Goal: Task Accomplishment & Management: Use online tool/utility

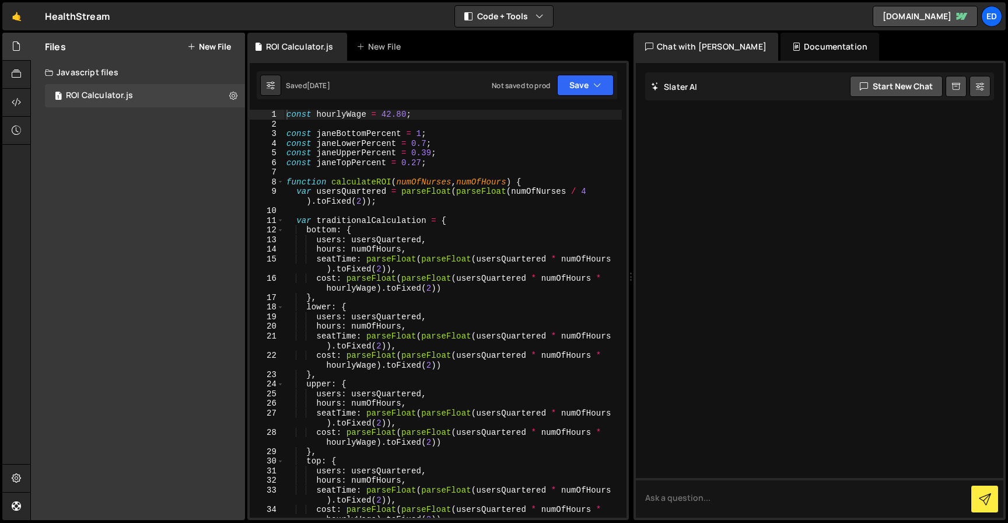
click at [205, 45] on button "New File" at bounding box center [209, 46] width 44 height 9
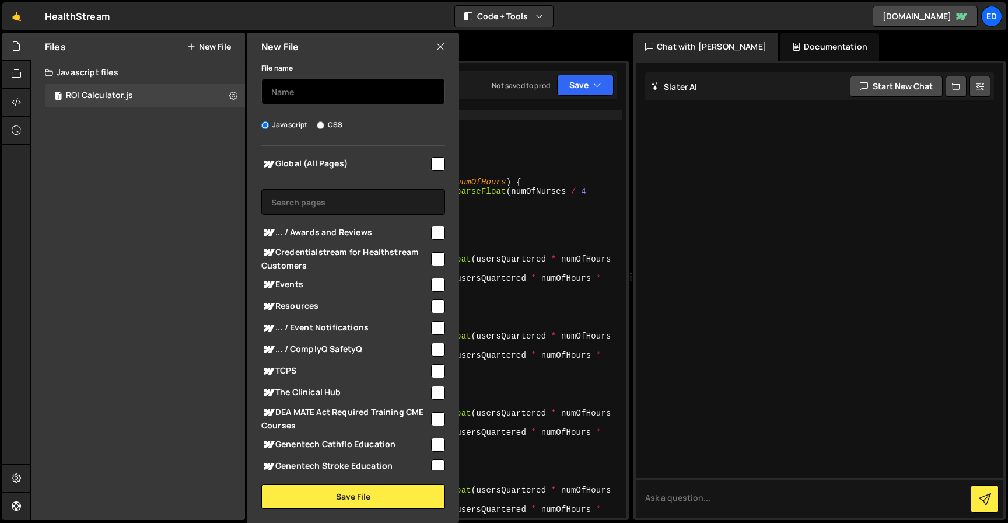
click at [327, 88] on input "text" at bounding box center [353, 92] width 184 height 26
type input "Video Lightbox script"
click at [431, 163] on input "checkbox" at bounding box center [438, 164] width 14 height 14
checkbox input "true"
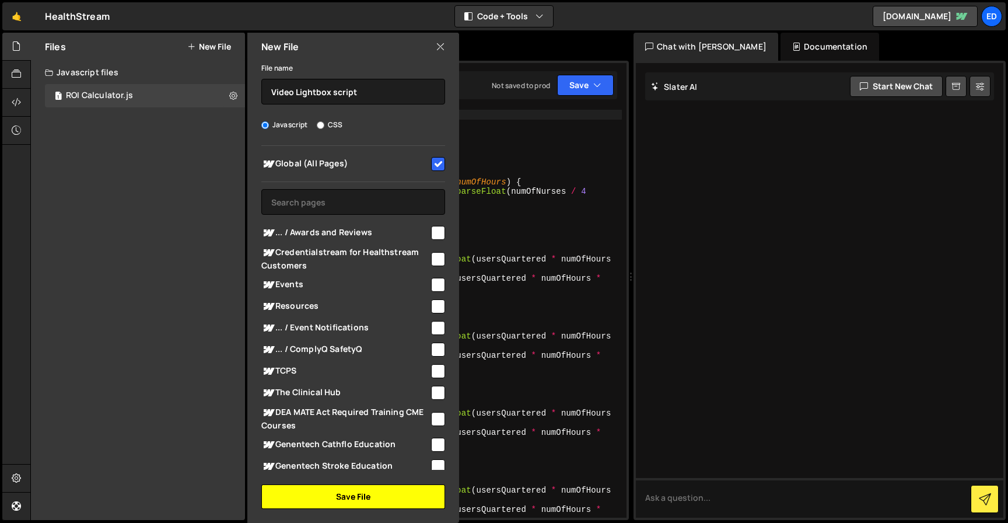
click at [361, 497] on button "Save File" at bounding box center [353, 496] width 184 height 25
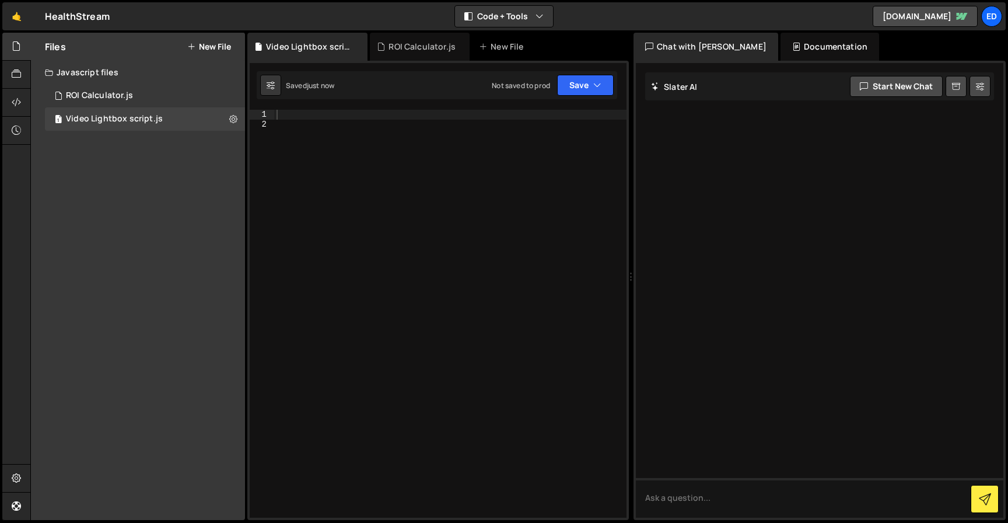
click at [317, 117] on div at bounding box center [450, 323] width 352 height 427
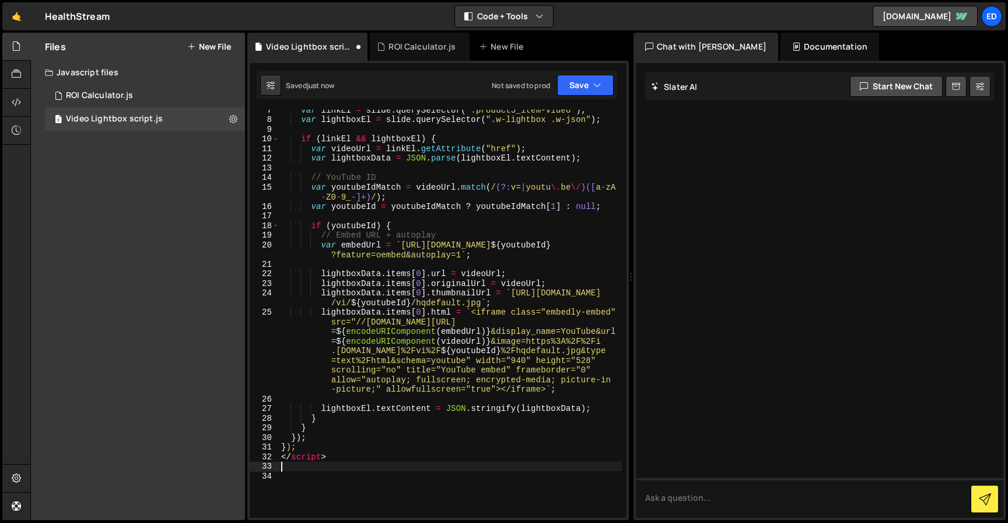
scroll to position [72, 0]
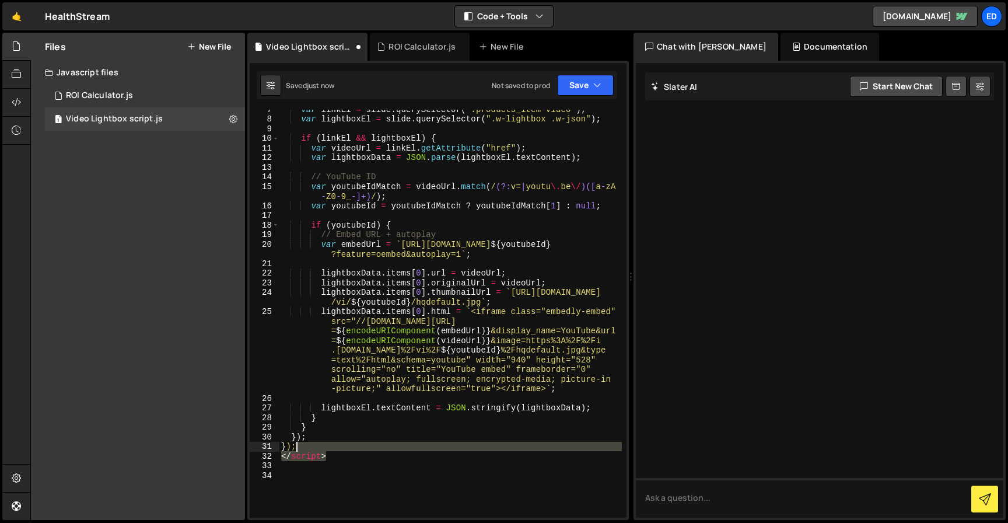
drag, startPoint x: 348, startPoint y: 459, endPoint x: 371, endPoint y: 444, distance: 27.8
click at [371, 444] on div "var [PERSON_NAME] = slide . querySelector ( ".product5_item-video" ) ; var ligh…" at bounding box center [450, 317] width 343 height 427
type textarea "}); </script>"
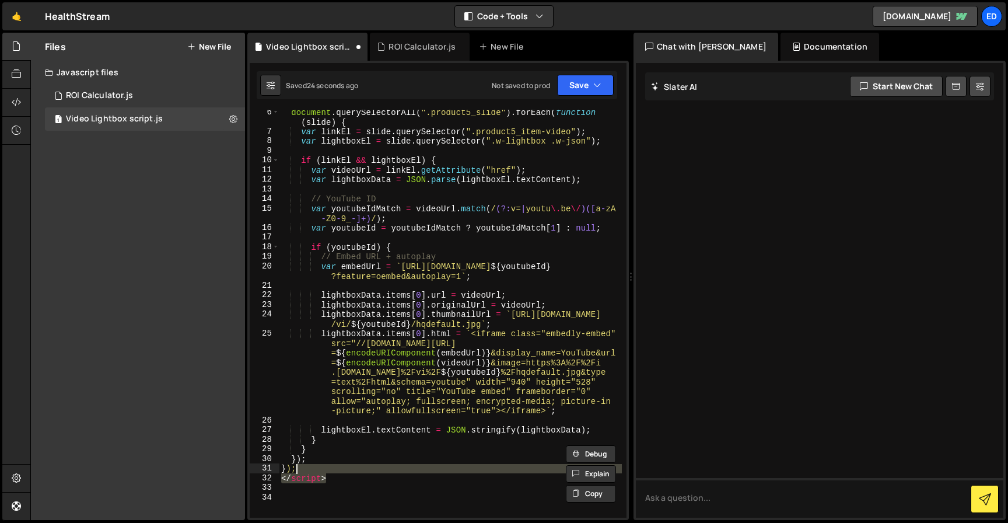
scroll to position [0, 0]
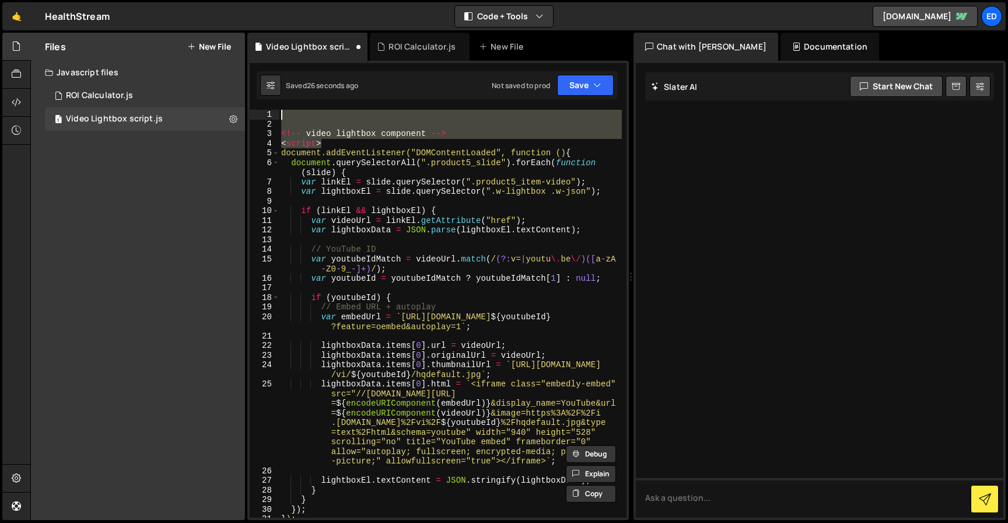
drag, startPoint x: 336, startPoint y: 140, endPoint x: 284, endPoint y: 117, distance: 56.7
click at [284, 116] on div "<!-- video lightbox component --> < script > document.addEventListener("DOMCont…" at bounding box center [450, 323] width 343 height 427
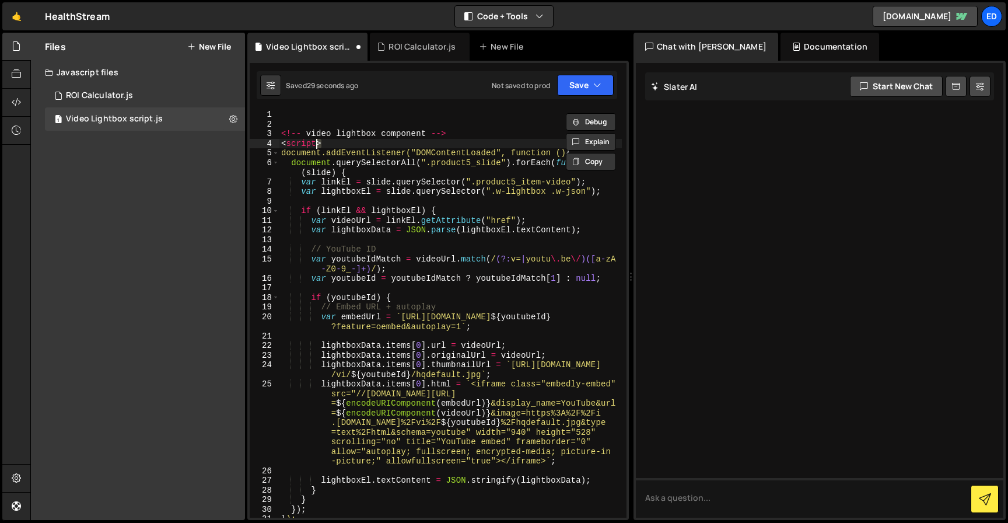
click at [319, 142] on div "<!-- video lightbox component --> < script > document.addEventListener("DOMCont…" at bounding box center [450, 323] width 343 height 427
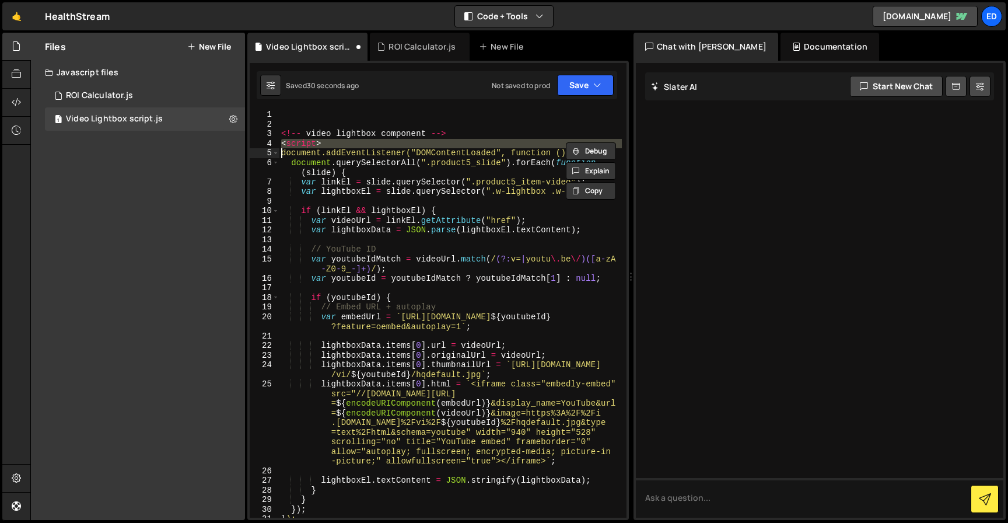
click at [343, 145] on div "<!-- video lightbox component --> < script > document.addEventListener("DOMCont…" at bounding box center [450, 314] width 343 height 408
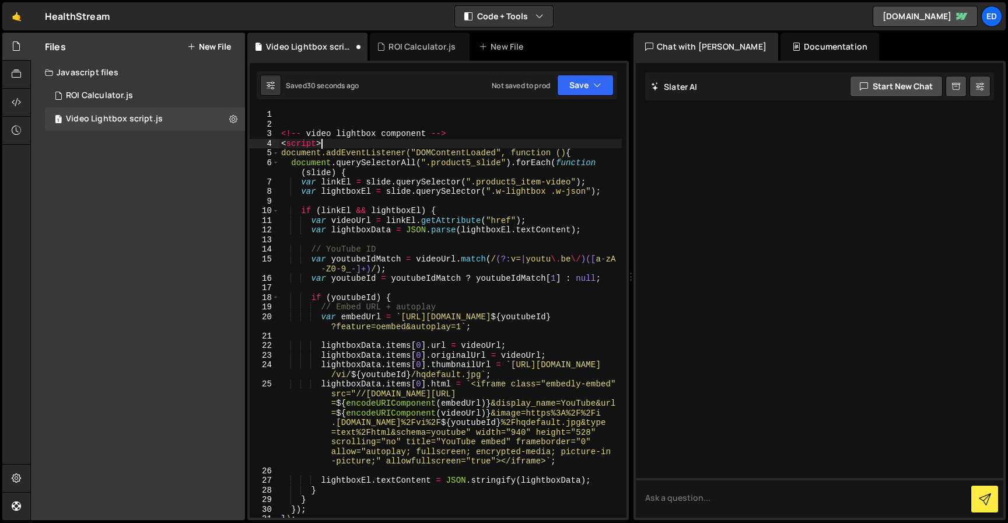
click at [343, 145] on div "<!-- video lightbox component --> < script > document.addEventListener("DOMCont…" at bounding box center [450, 323] width 343 height 427
click at [348, 131] on div "<!-- video lightbox component --> < script > document.addEventListener("DOMCont…" at bounding box center [450, 323] width 343 height 427
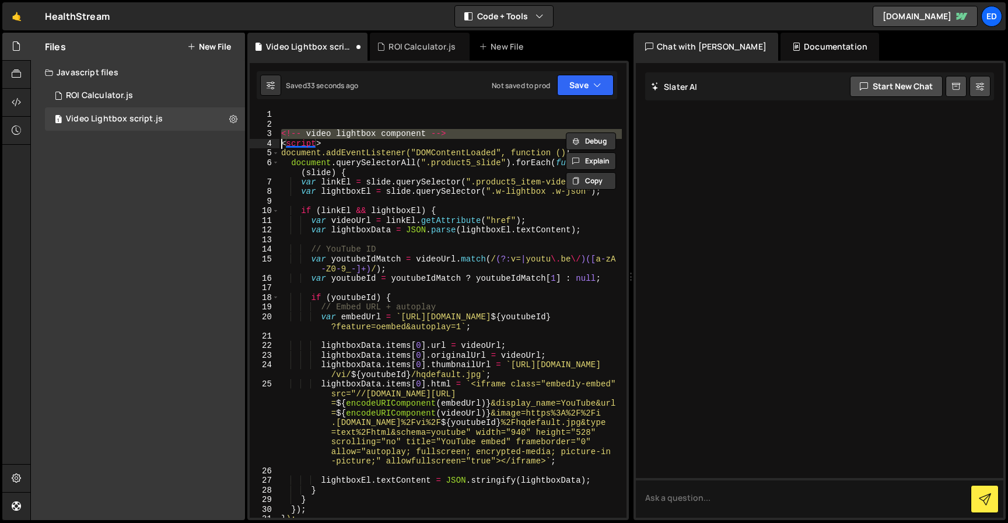
click at [336, 144] on div "<!-- video lightbox component --> < script > document.addEventListener("DOMCont…" at bounding box center [450, 323] width 343 height 427
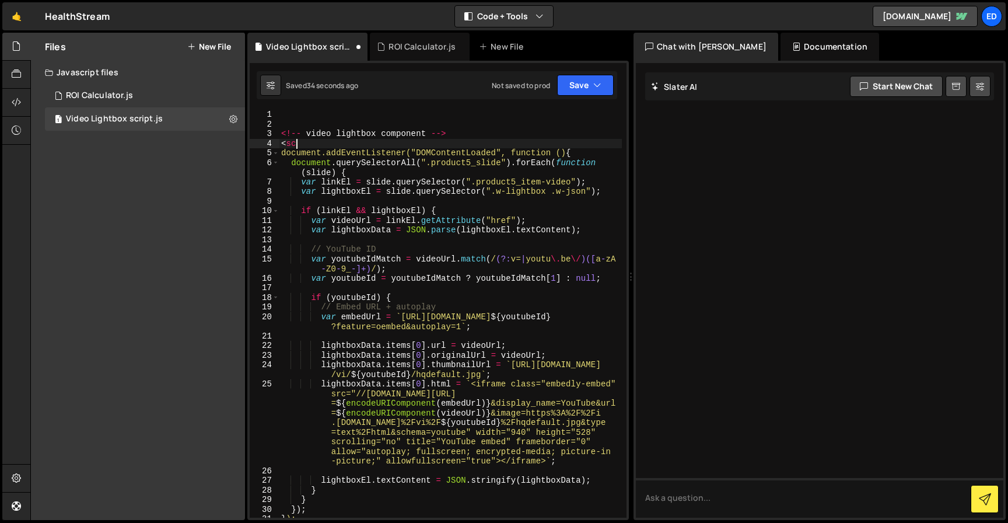
type textarea "<"
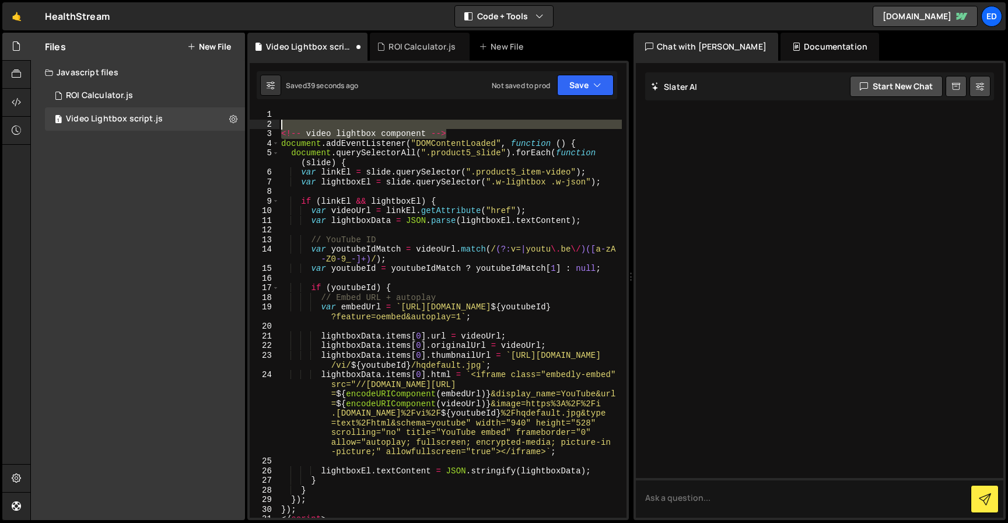
drag, startPoint x: 452, startPoint y: 131, endPoint x: 452, endPoint y: 123, distance: 7.6
click at [452, 123] on div "<!-- video lightbox component --> document . addEventListener ( "DOMContentLoad…" at bounding box center [450, 323] width 343 height 427
type textarea "<!-- video lightbox component -->"
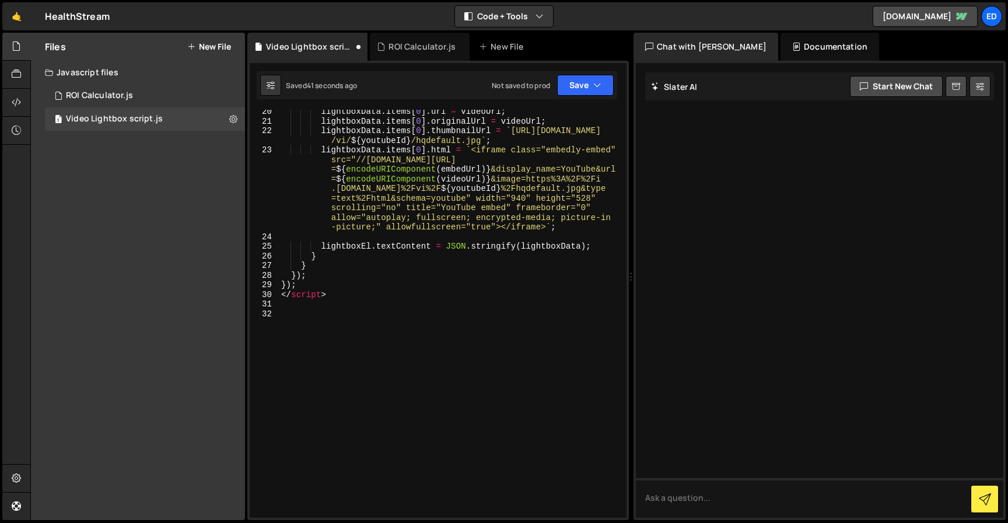
scroll to position [215, 0]
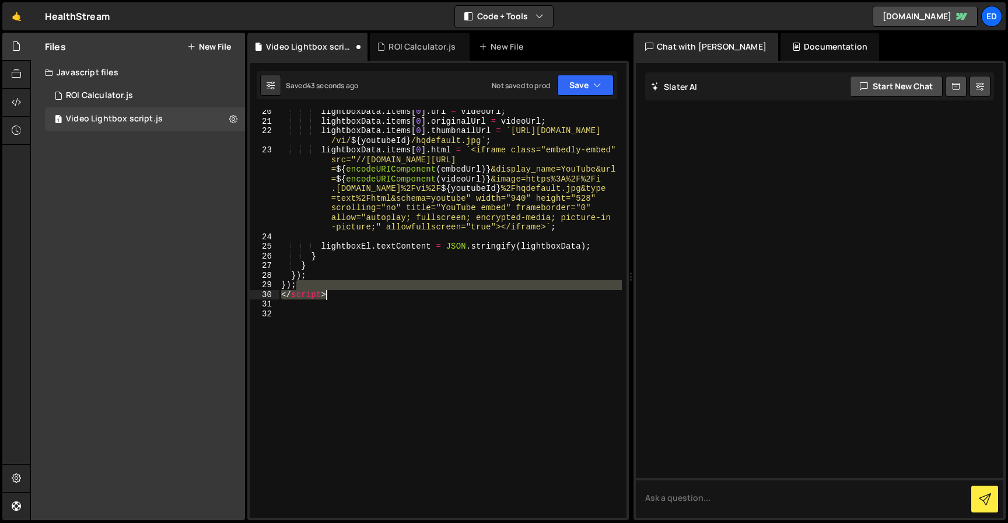
drag, startPoint x: 323, startPoint y: 288, endPoint x: 349, endPoint y: 316, distance: 38.4
click at [349, 316] on div "lightboxData . items [ 0 ] . url = videoUrl ; lightboxData . items [ 0 ] . orig…" at bounding box center [450, 320] width 343 height 427
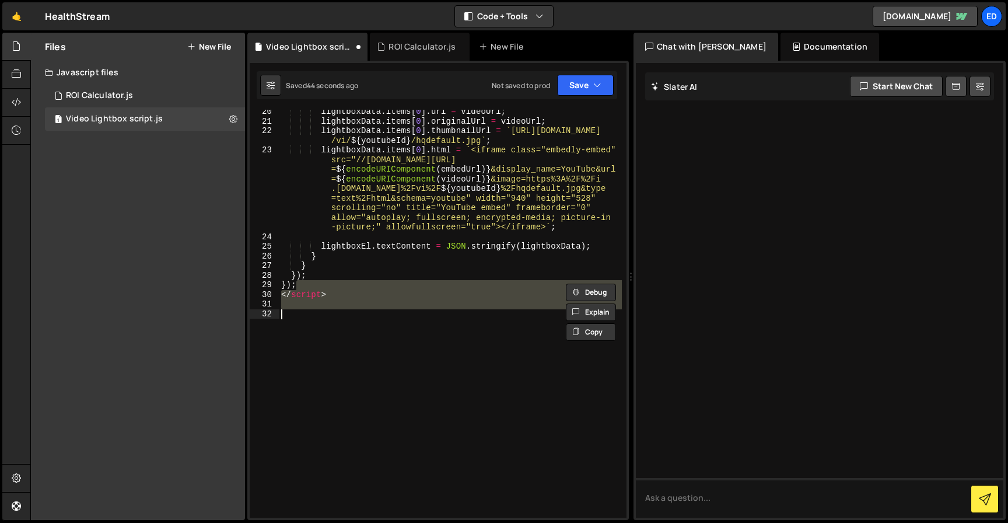
scroll to position [186, 0]
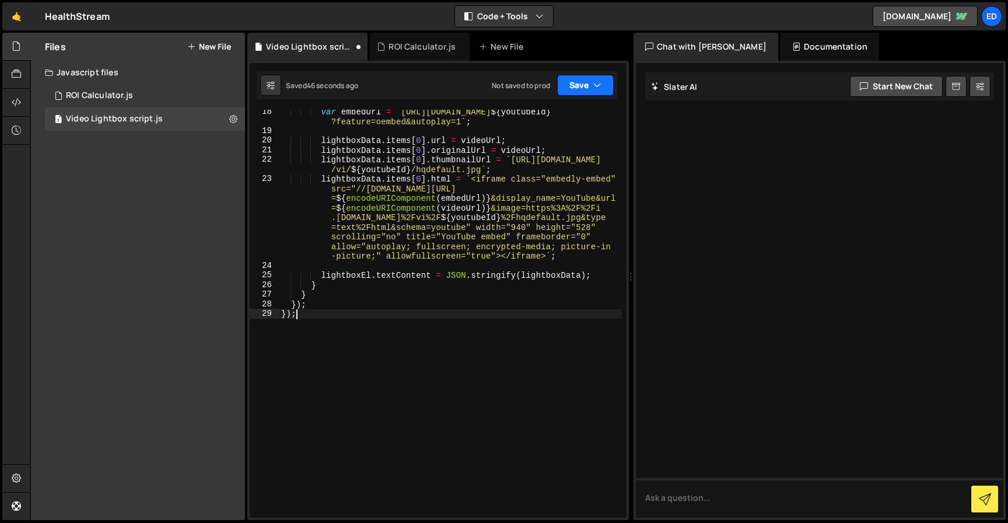
click at [586, 84] on button "Save" at bounding box center [585, 85] width 57 height 21
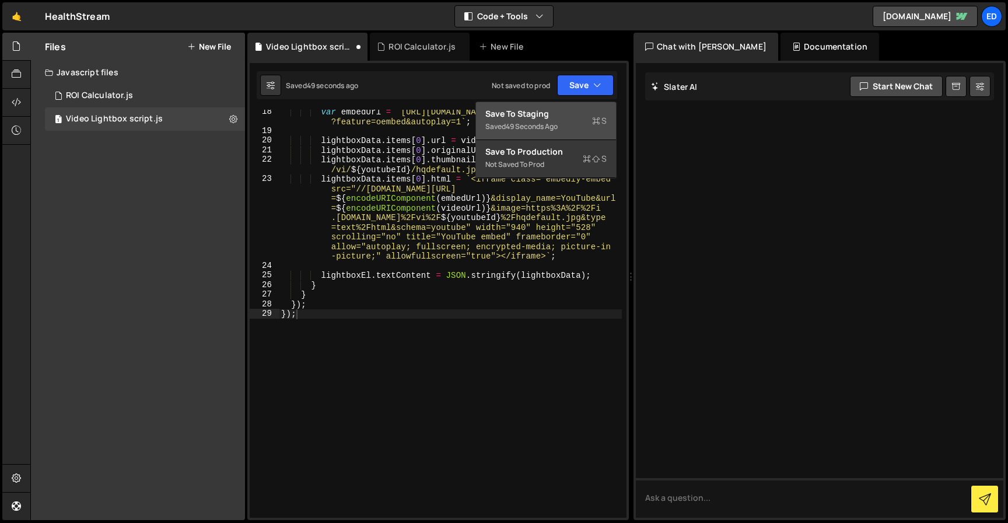
click at [522, 122] on div "49 seconds ago" at bounding box center [532, 126] width 52 height 10
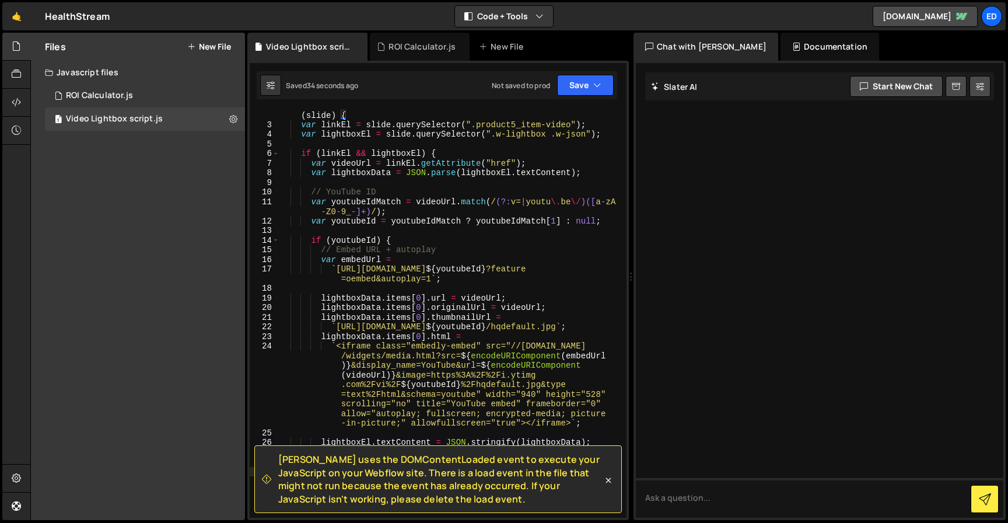
scroll to position [195, 0]
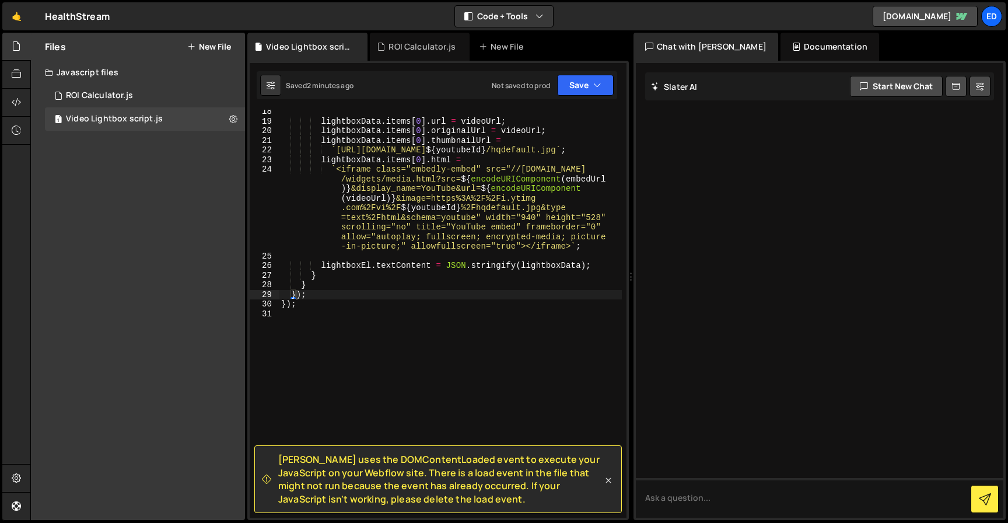
click at [609, 479] on icon at bounding box center [609, 480] width 12 height 12
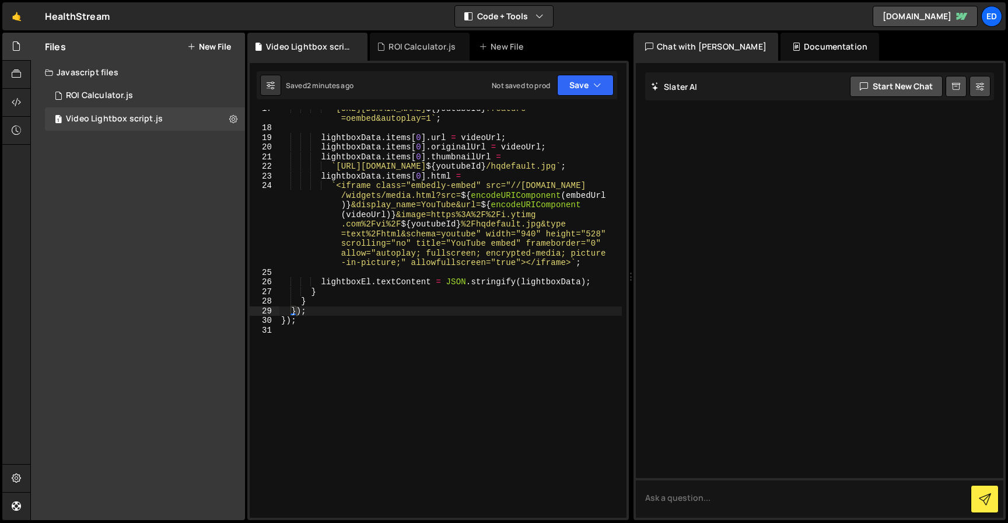
scroll to position [0, 0]
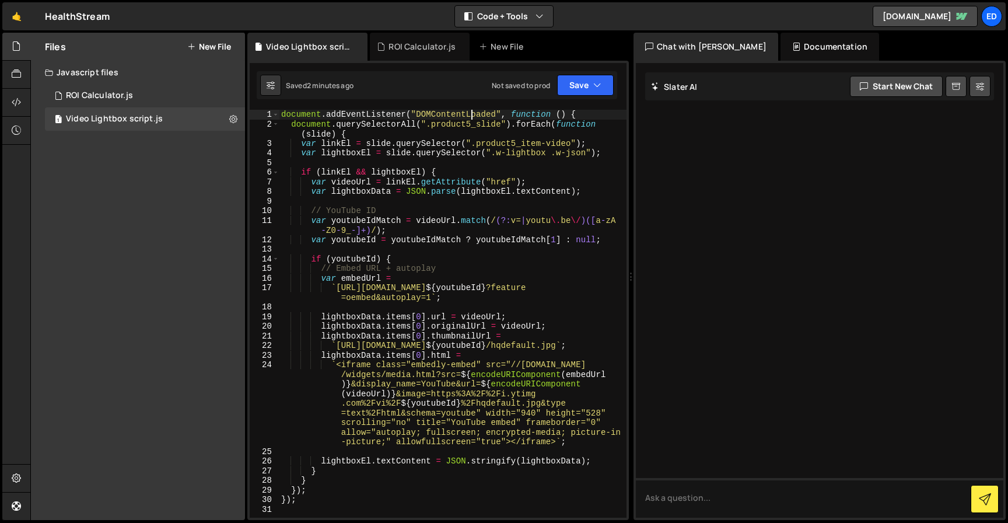
click at [473, 114] on div "document . addEventListener ( "DOMContentLoaded" , function ( ) { document . qu…" at bounding box center [453, 323] width 348 height 427
click at [387, 345] on div "document . addEventListener ( "DOMContentLoaded" , function ( ) { document . qu…" at bounding box center [453, 323] width 348 height 427
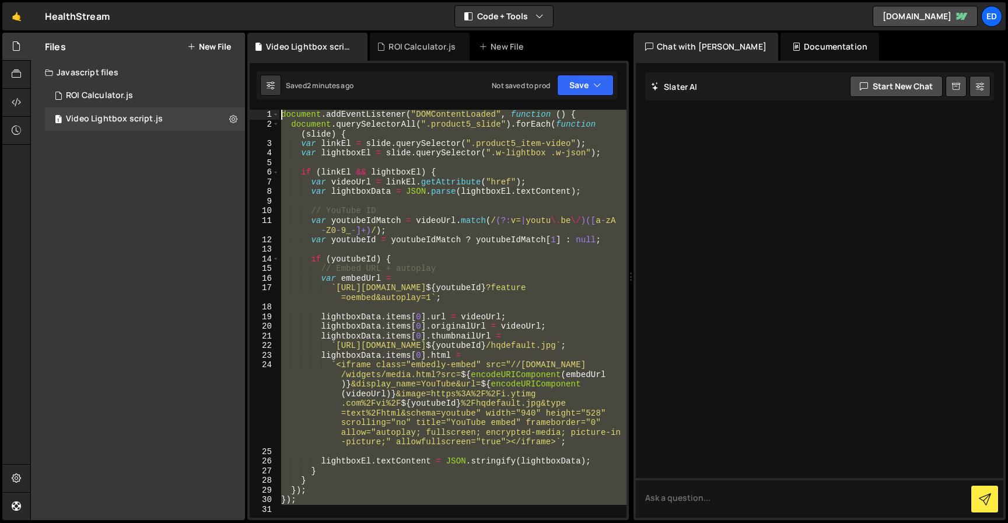
drag, startPoint x: 310, startPoint y: 483, endPoint x: 319, endPoint y: 101, distance: 381.7
click at [319, 101] on div "1 2 3 4 5 6 7 8 9 10 11 12 13 14 15 16 17 18 19 20 21 22 23 24 25 26 27 28 29 3…" at bounding box center [438, 290] width 382 height 459
type textarea "document.addEventListener("DOMContentLoaded", function () { document.querySelec…"
paste textarea
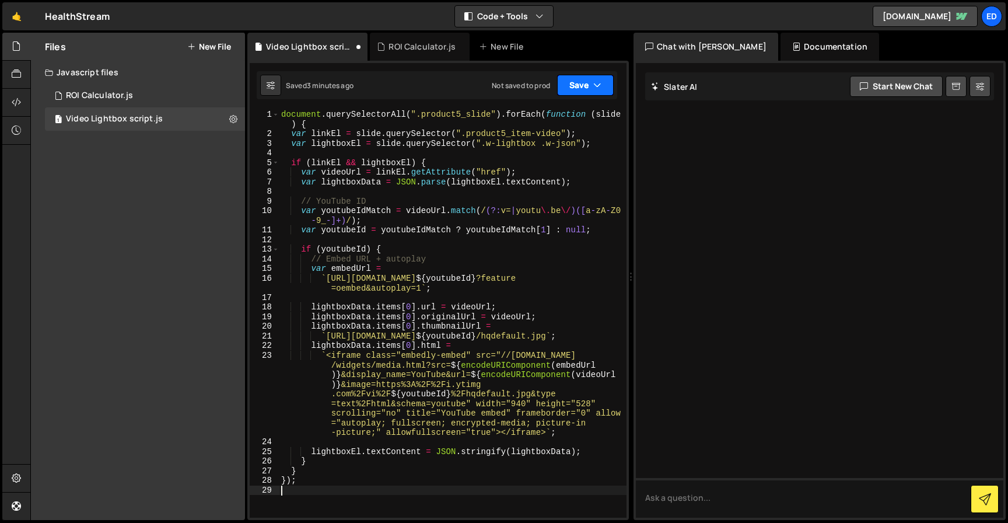
click at [577, 95] on button "Save" at bounding box center [585, 85] width 57 height 21
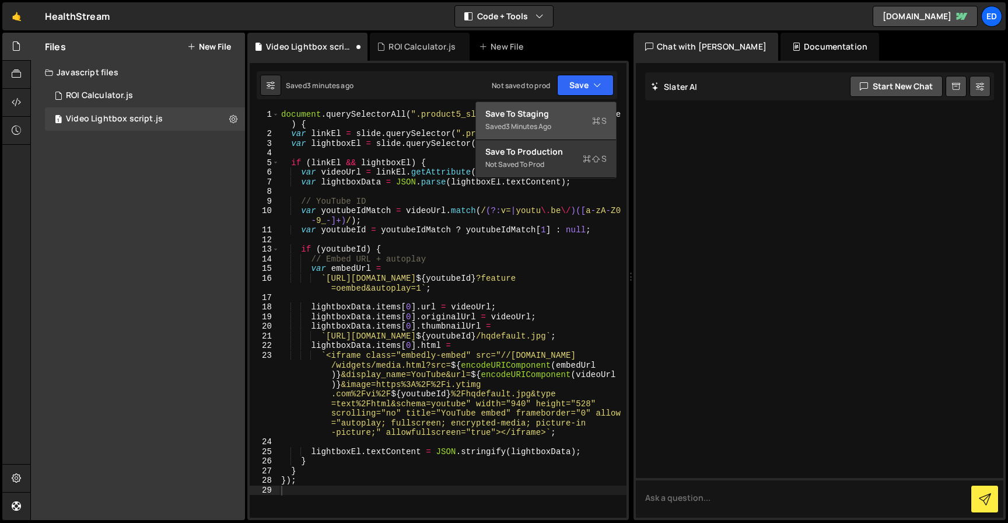
click at [546, 110] on div "Save to Staging S" at bounding box center [546, 114] width 121 height 12
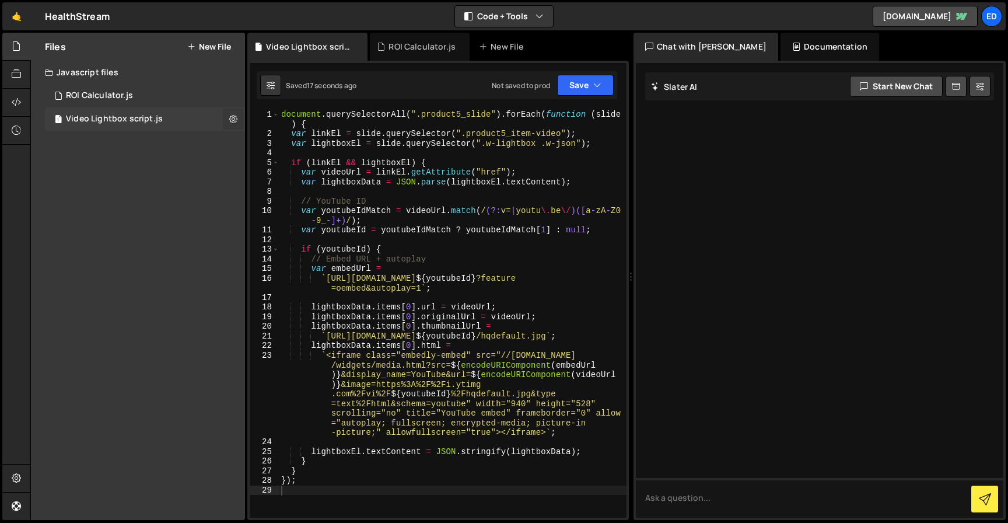
click at [237, 121] on icon at bounding box center [233, 118] width 8 height 11
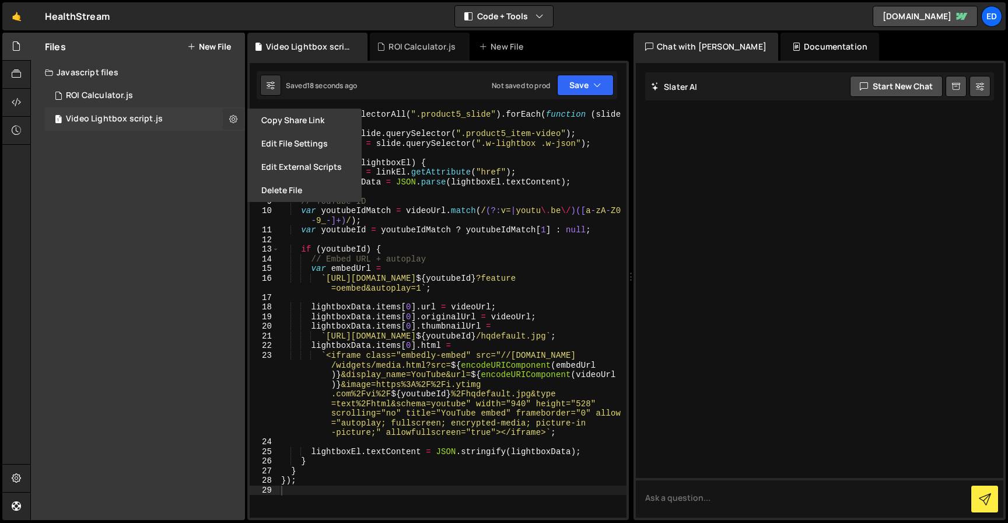
click at [237, 121] on icon at bounding box center [233, 118] width 8 height 11
click at [232, 120] on icon at bounding box center [233, 118] width 8 height 11
click at [202, 191] on div "Files New File Javascript files 1 ROI Calculator.js 0 1 Video Lightbox script.j…" at bounding box center [138, 276] width 214 height 487
click at [294, 141] on button "Edit File Settings" at bounding box center [304, 143] width 114 height 23
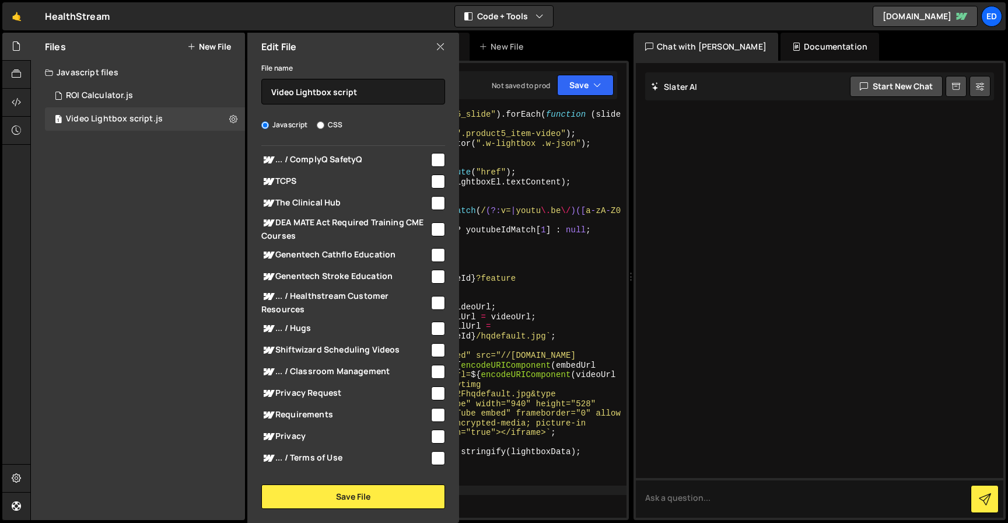
scroll to position [194, 0]
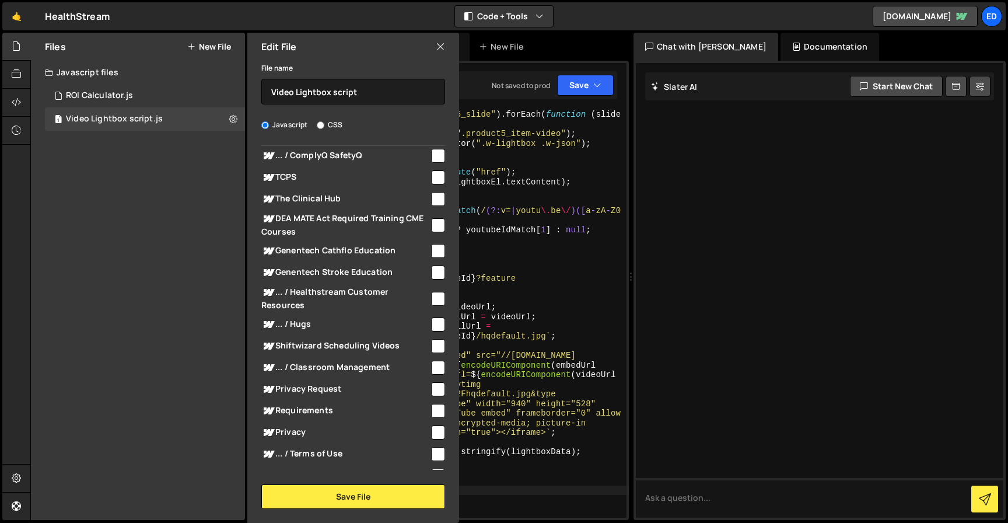
click at [441, 47] on icon at bounding box center [440, 46] width 9 height 13
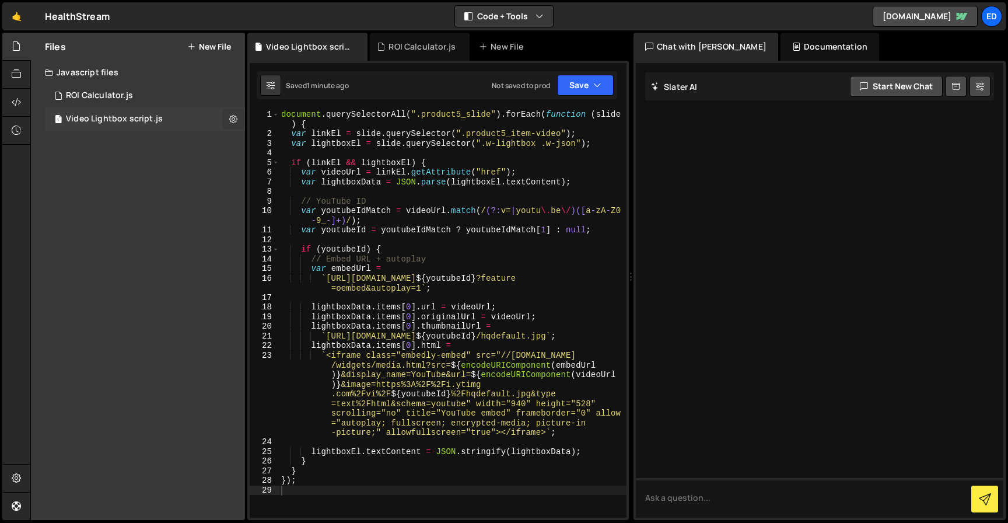
click at [232, 117] on icon at bounding box center [233, 118] width 8 height 11
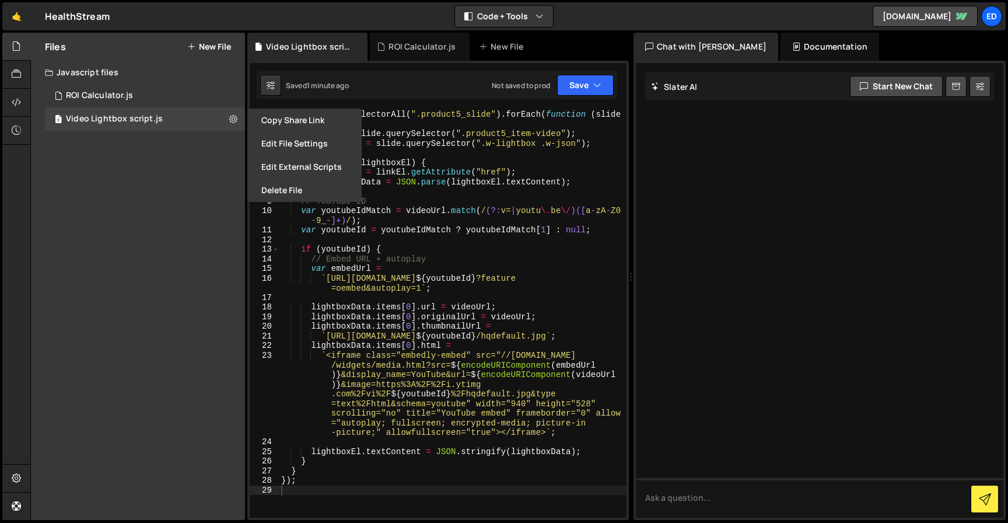
click at [280, 187] on button "Delete File" at bounding box center [304, 190] width 114 height 23
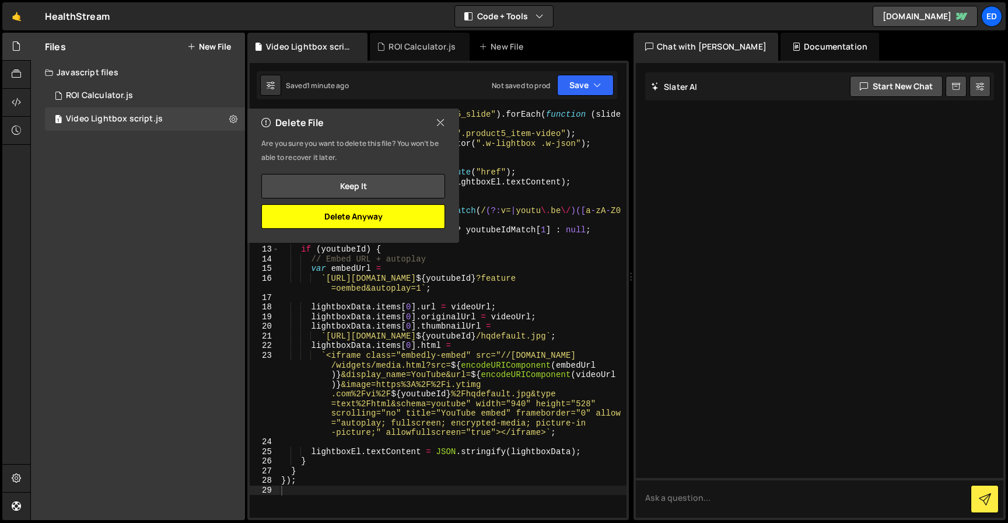
click at [360, 216] on button "Delete Anyway" at bounding box center [353, 216] width 184 height 25
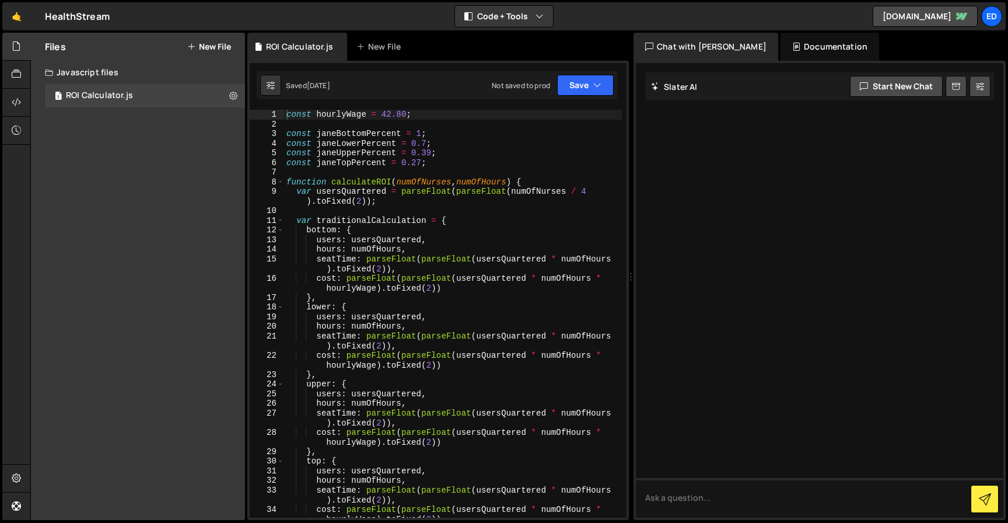
click at [211, 50] on button "New File" at bounding box center [209, 46] width 44 height 9
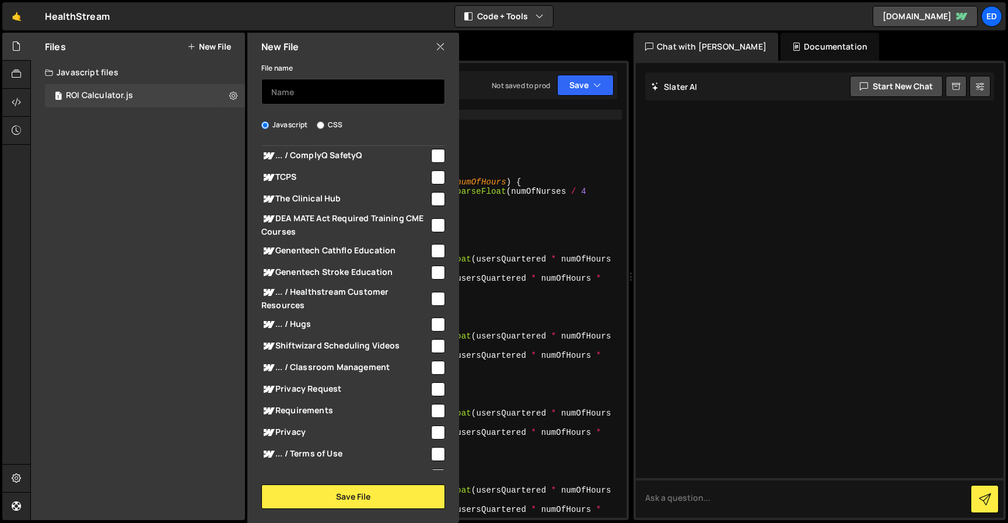
click at [322, 90] on input "text" at bounding box center [353, 92] width 184 height 26
paste input "navbar tabs click on hover"
drag, startPoint x: 277, startPoint y: 93, endPoint x: 263, endPoint y: 92, distance: 14.6
click at [263, 93] on input "navbar tabs click on hover" at bounding box center [353, 92] width 184 height 26
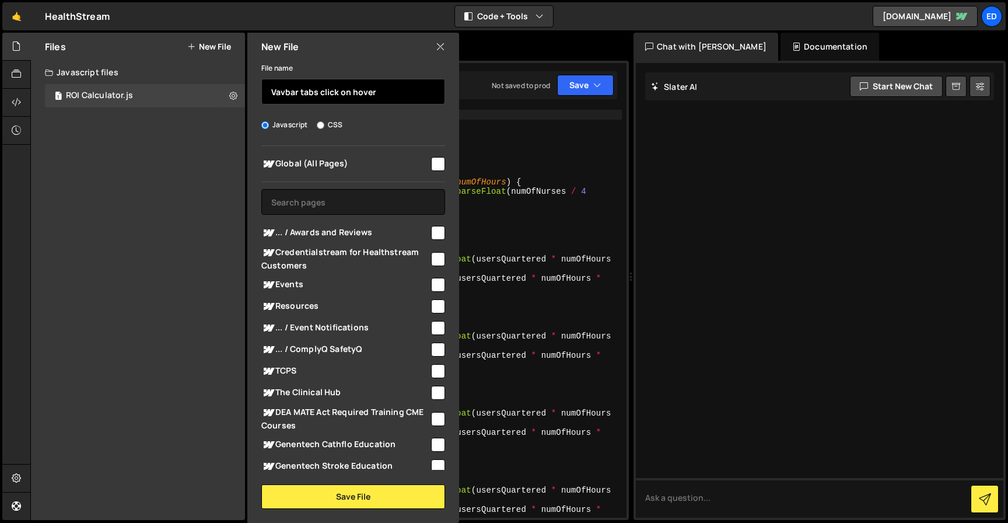
type input "Vavbar tabs click on hover"
click at [438, 164] on input "checkbox" at bounding box center [438, 164] width 14 height 14
checkbox input "true"
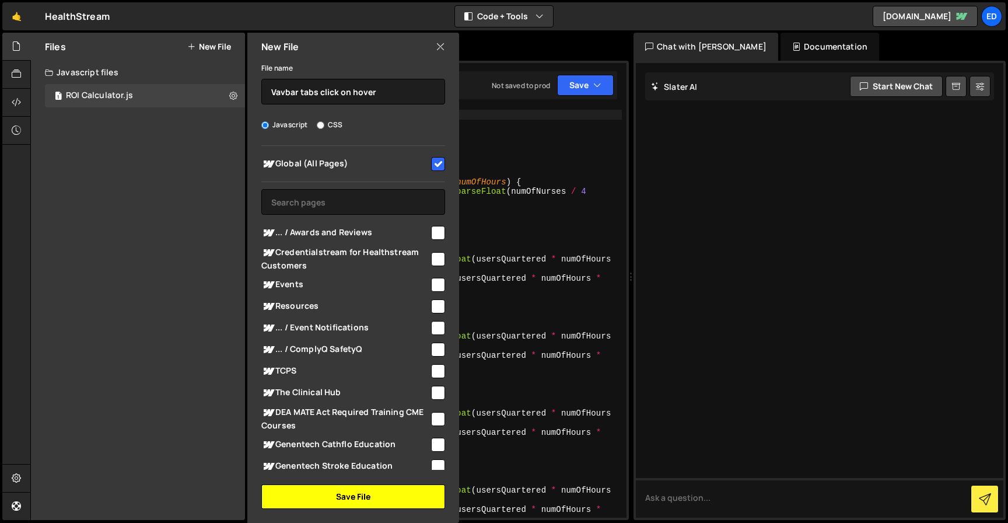
click at [372, 502] on button "Save File" at bounding box center [353, 496] width 184 height 25
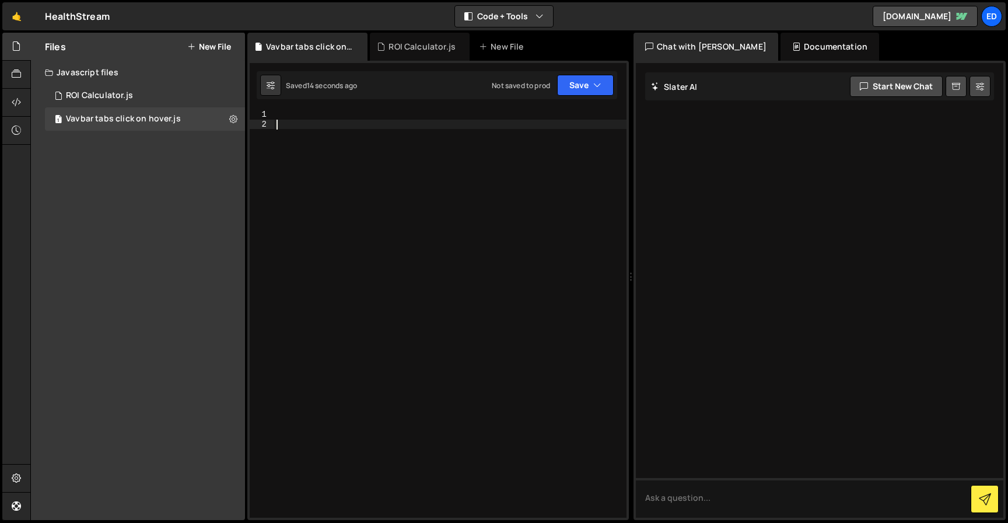
click at [329, 125] on div at bounding box center [450, 323] width 352 height 427
click at [322, 116] on div at bounding box center [450, 323] width 352 height 427
paste textarea "});"
type textarea "});"
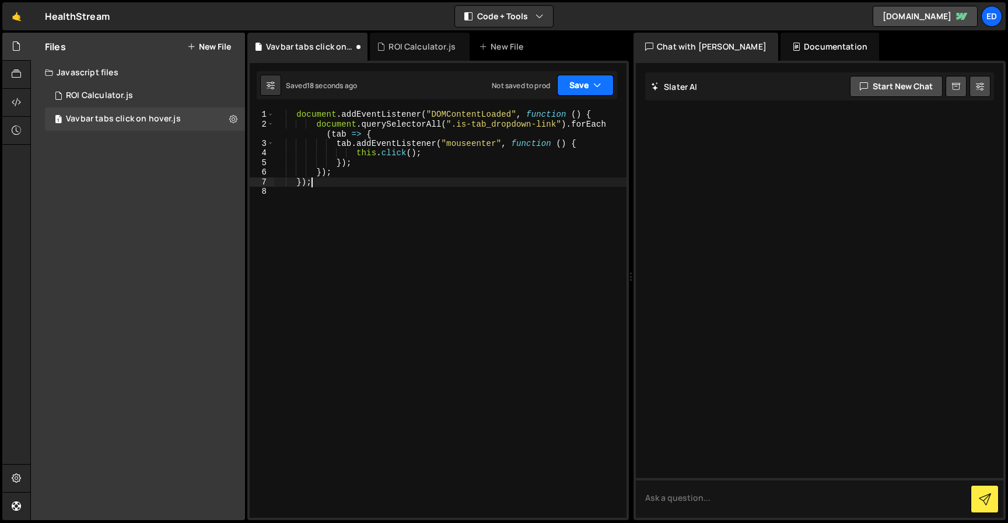
click at [576, 89] on button "Save" at bounding box center [585, 85] width 57 height 21
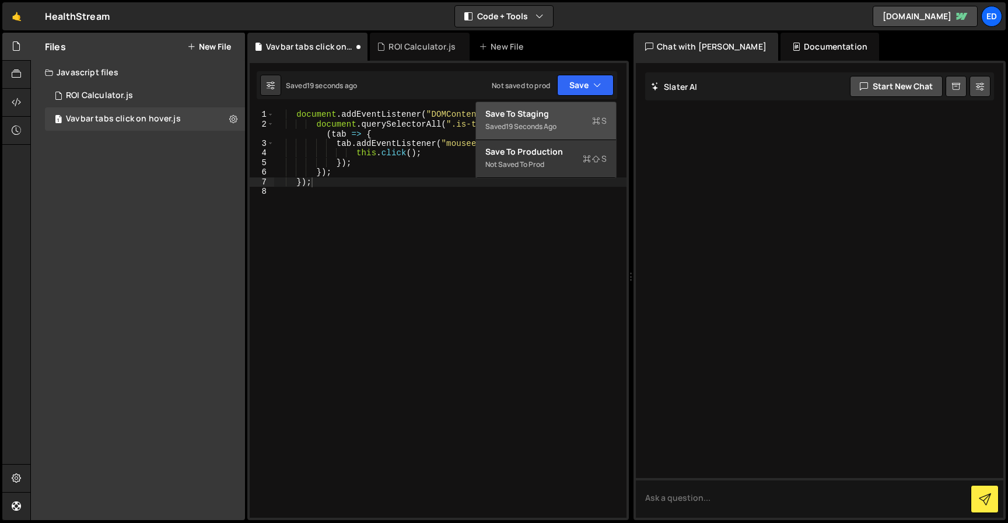
click at [536, 118] on div "Save to Staging S" at bounding box center [546, 114] width 121 height 12
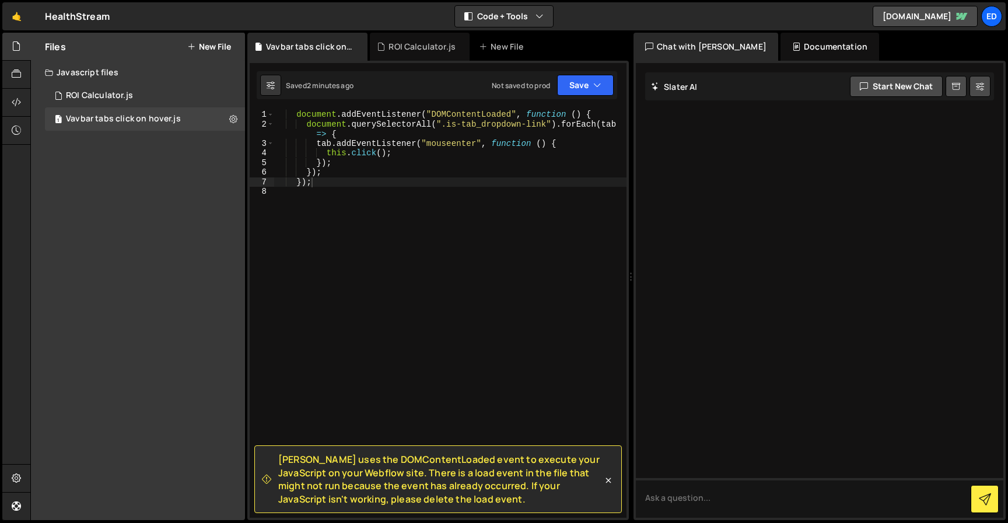
click at [209, 48] on button "New File" at bounding box center [209, 46] width 44 height 9
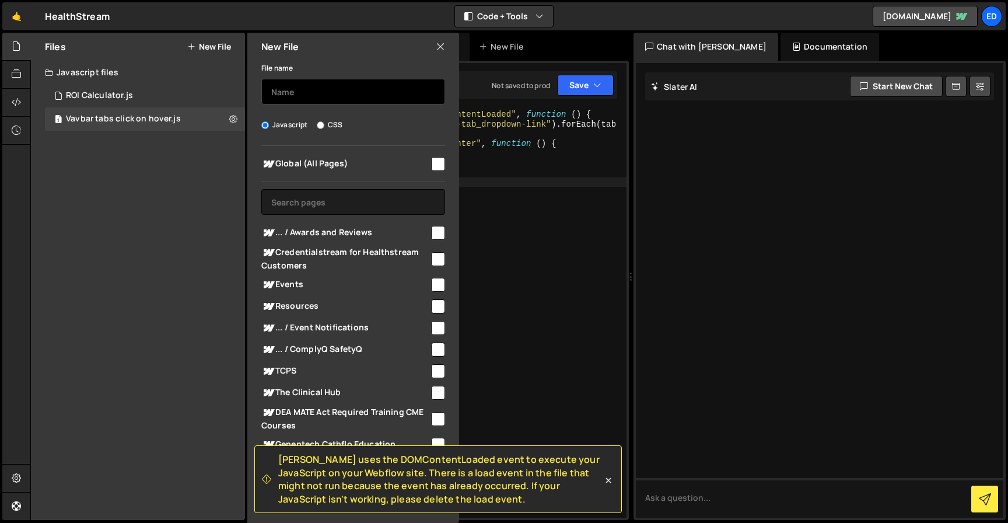
click at [294, 89] on input "text" at bounding box center [353, 92] width 184 height 26
paste input "remove link if there is no URL"
type input "Remove link if there is no URL"
click at [433, 162] on input "checkbox" at bounding box center [438, 164] width 14 height 14
checkbox input "true"
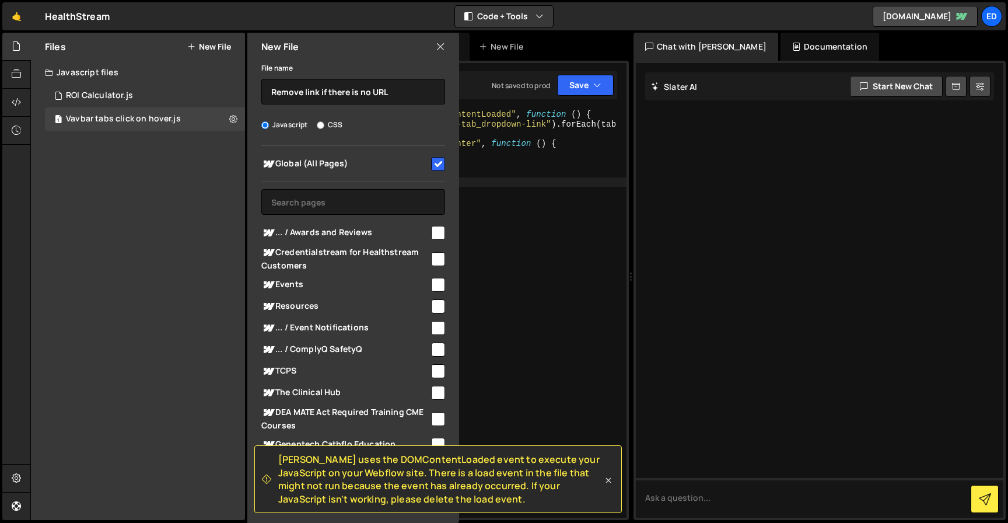
click at [609, 481] on icon at bounding box center [609, 480] width 12 height 12
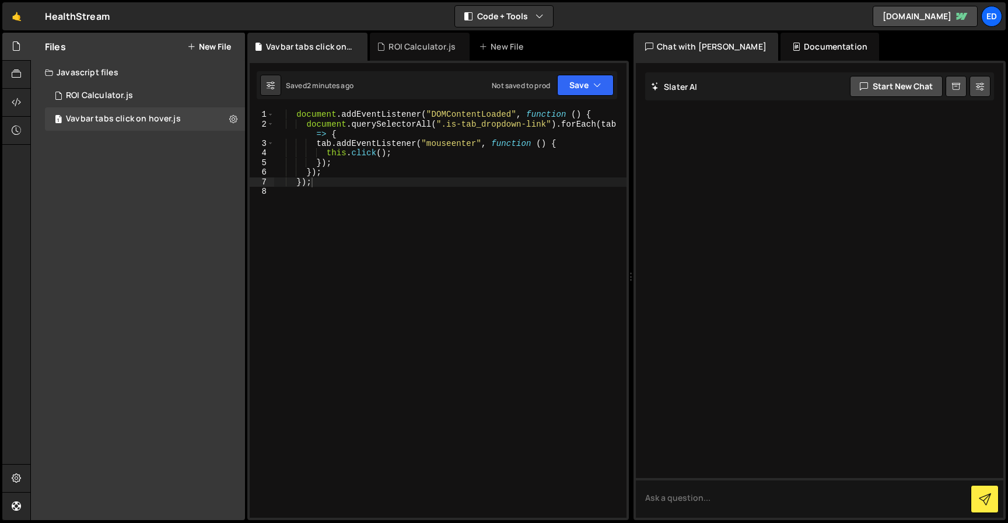
click at [110, 142] on div "Files New File Javascript files 1 ROI Calculator.js 0 1 Vavbar tabs click on ho…" at bounding box center [138, 276] width 214 height 487
click at [114, 88] on div "1 ROI Calculator.js 0" at bounding box center [145, 95] width 200 height 23
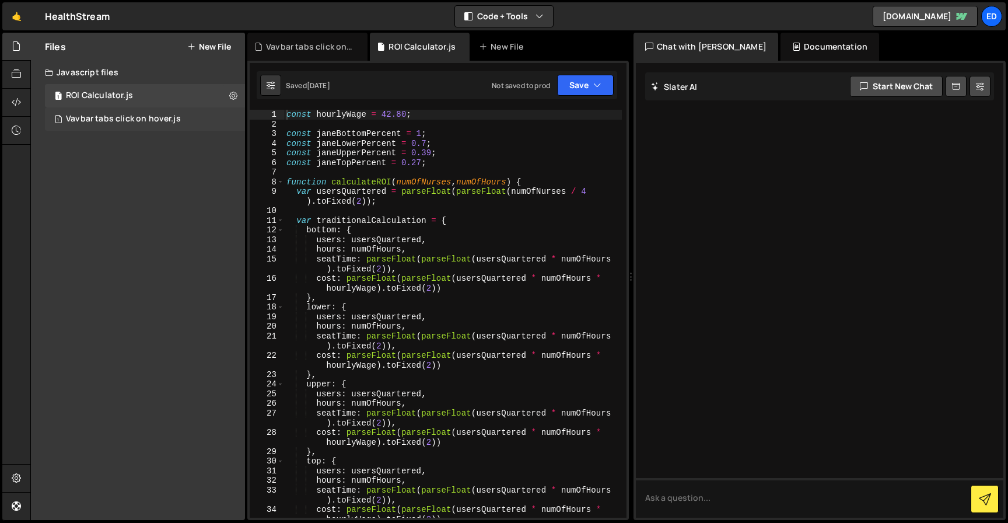
click at [104, 126] on div "1 Vavbar tabs click on hover.js 0" at bounding box center [145, 118] width 200 height 23
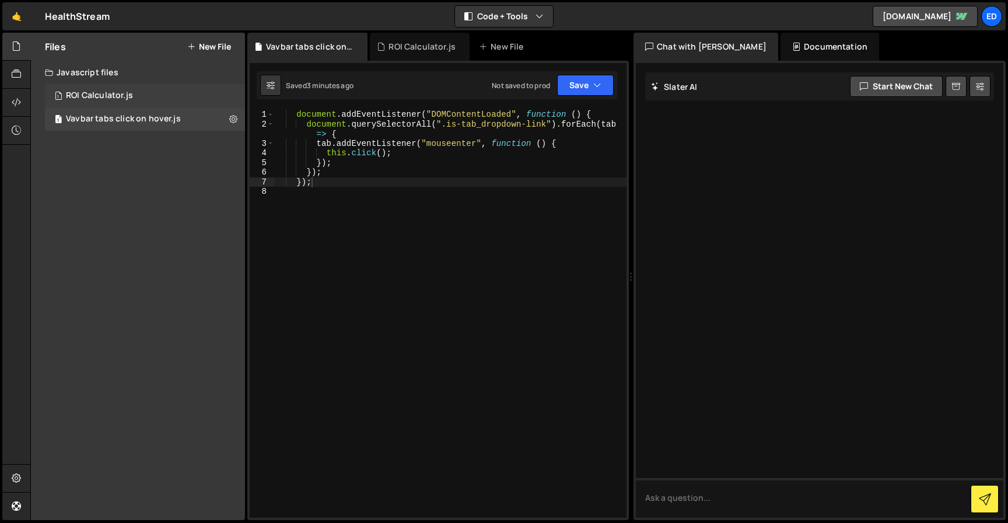
click at [122, 89] on div "1 ROI Calculator.js 0" at bounding box center [145, 95] width 200 height 23
